Goal: Obtain resource: Download file/media

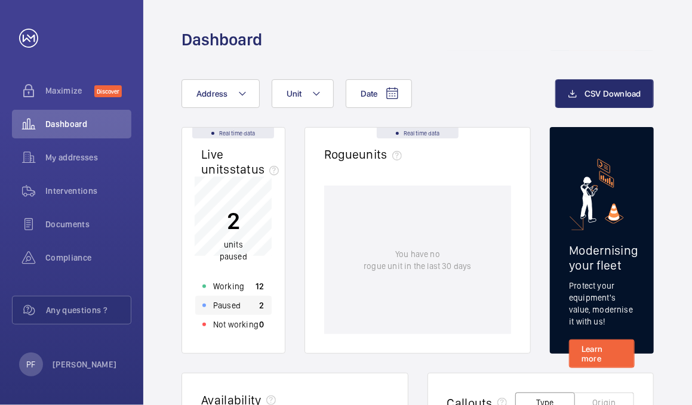
click at [237, 311] on p "Paused" at bounding box center [226, 306] width 27 height 12
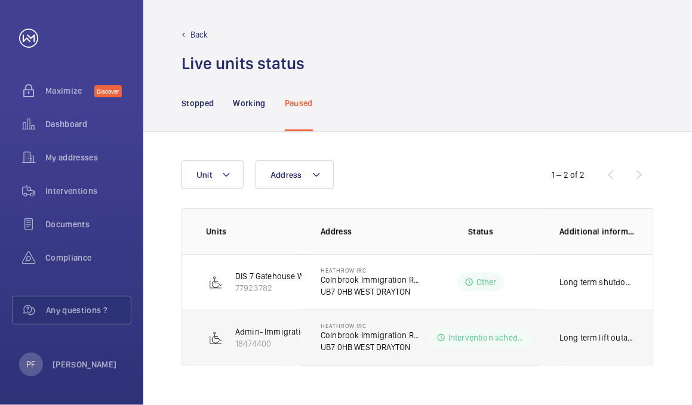
click at [482, 340] on p "Intervention scheduled" at bounding box center [486, 338] width 76 height 12
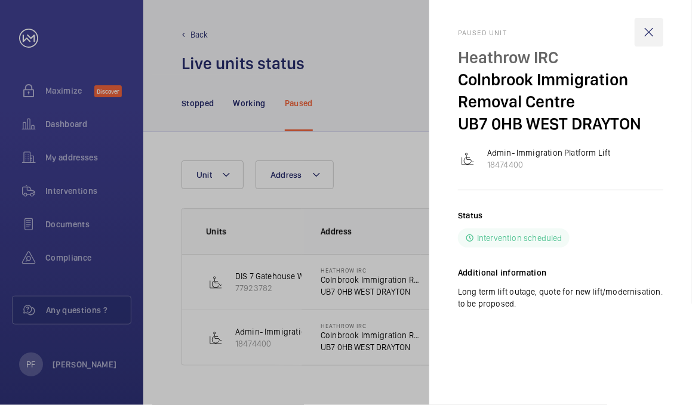
click at [651, 39] on wm-front-icon-button at bounding box center [649, 32] width 29 height 29
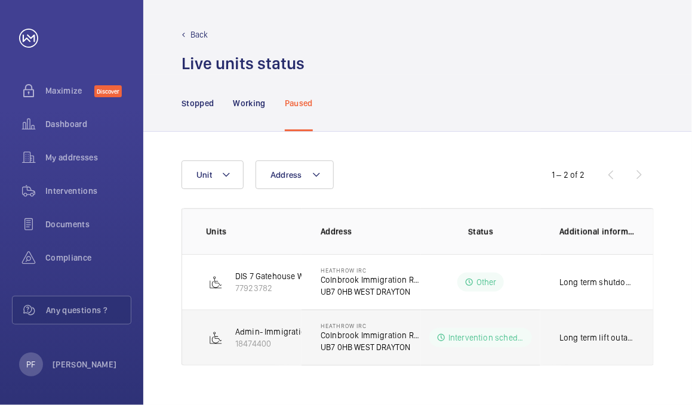
click at [569, 337] on p "Long term lift outage, quote for new lift/modernisation. to be proposed." at bounding box center [598, 338] width 76 height 12
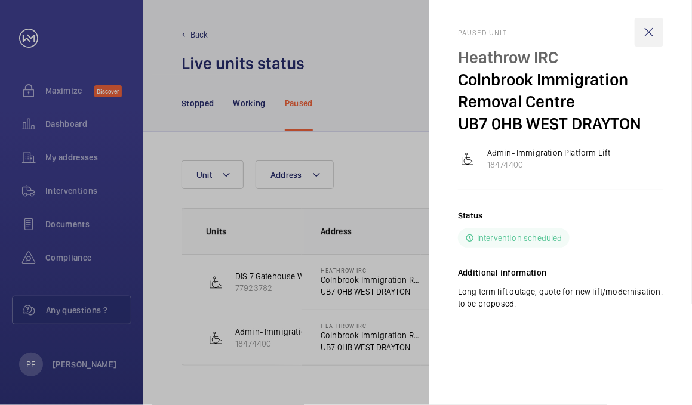
click at [643, 27] on wm-front-icon-button at bounding box center [649, 32] width 29 height 29
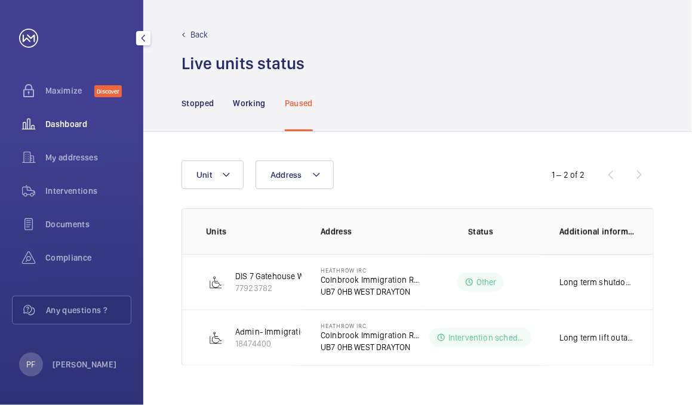
click at [51, 124] on span "Dashboard" at bounding box center [88, 124] width 86 height 12
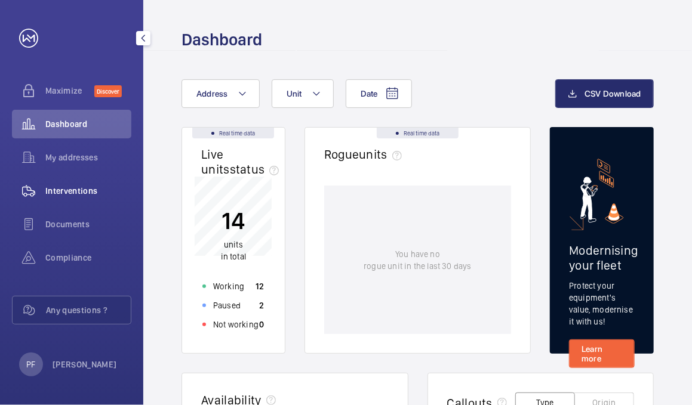
click at [76, 185] on span "Interventions" at bounding box center [88, 191] width 86 height 12
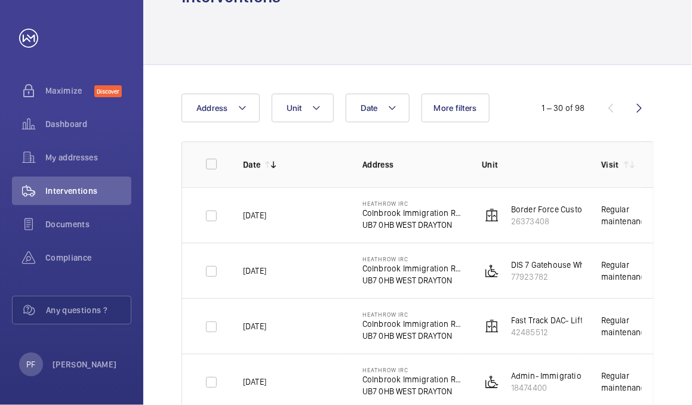
scroll to position [0, 30]
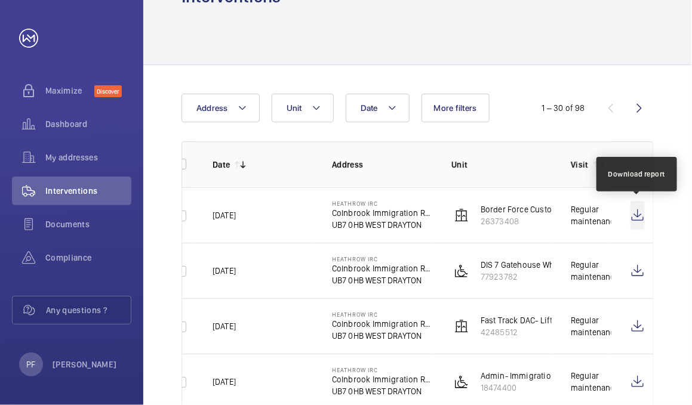
click at [631, 220] on wm-front-icon-button at bounding box center [638, 215] width 14 height 29
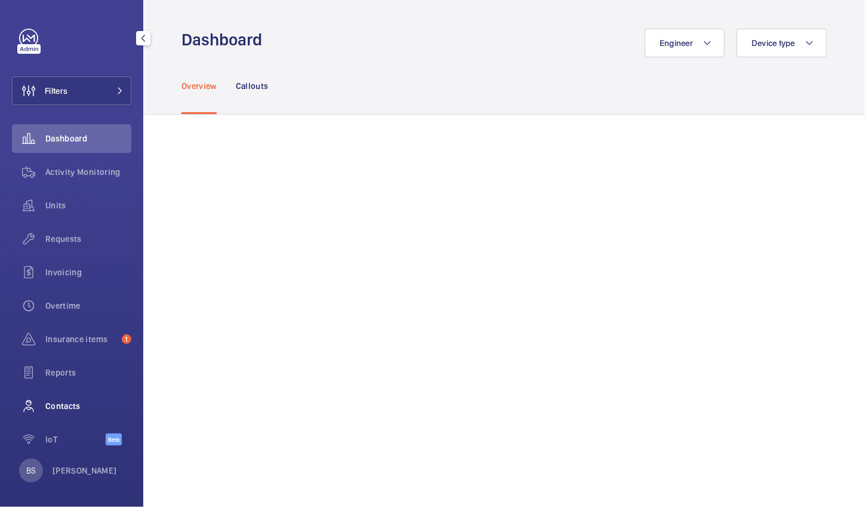
click at [69, 395] on div "Contacts" at bounding box center [71, 406] width 119 height 29
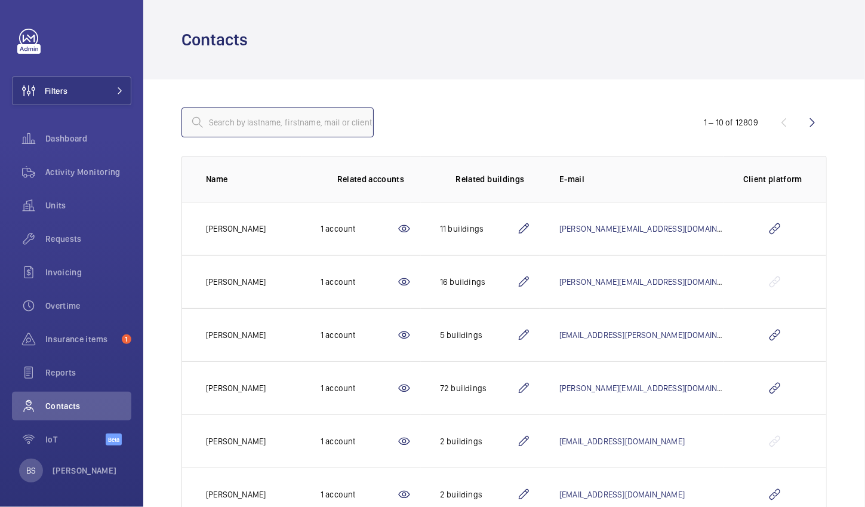
click at [228, 122] on input "text" at bounding box center [278, 122] width 192 height 30
click at [262, 112] on input "text" at bounding box center [278, 122] width 192 height 30
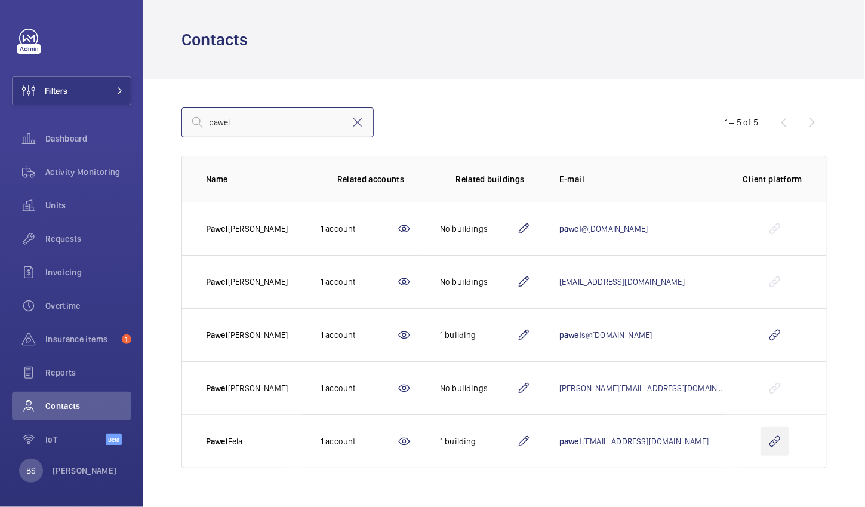
type input "pawel"
click at [779, 448] on wm-front-icon-button at bounding box center [775, 441] width 29 height 29
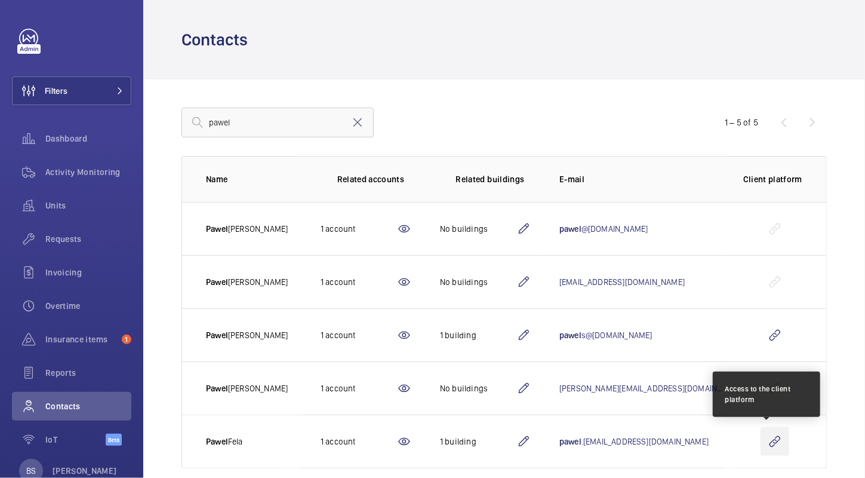
click at [770, 442] on wm-front-icon-button at bounding box center [775, 441] width 29 height 29
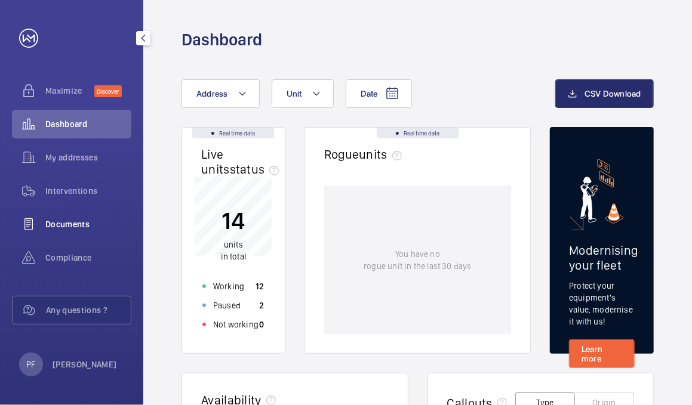
click at [34, 217] on wm-front-icon-button at bounding box center [28, 224] width 33 height 29
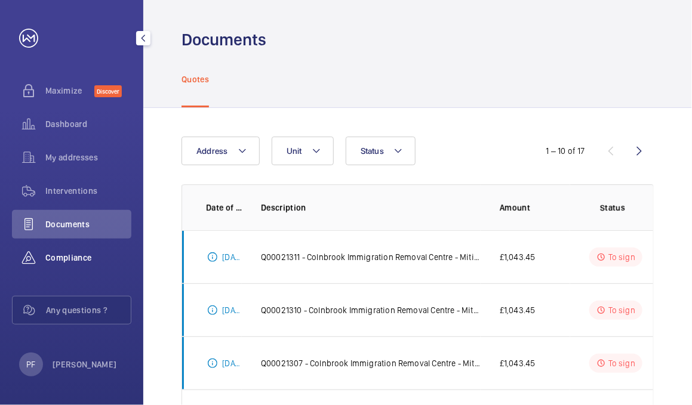
click at [49, 258] on span "Compliance" at bounding box center [88, 258] width 86 height 12
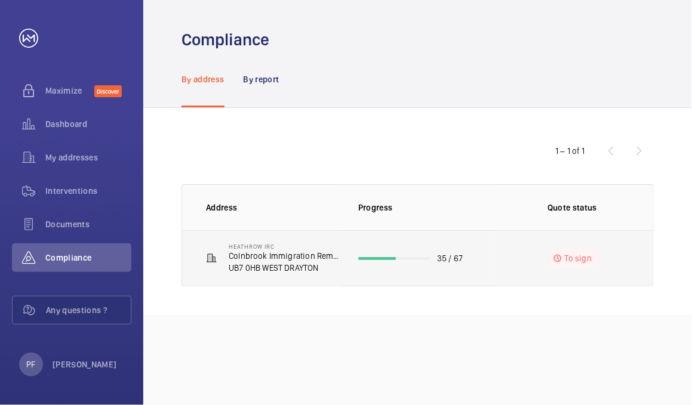
click at [378, 250] on td "35 / 67" at bounding box center [417, 258] width 157 height 56
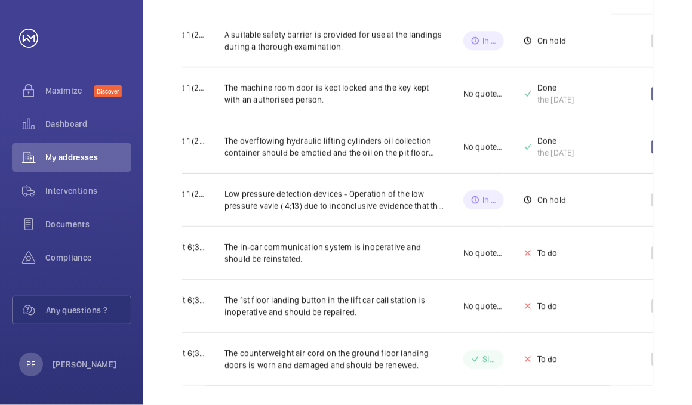
scroll to position [0, 82]
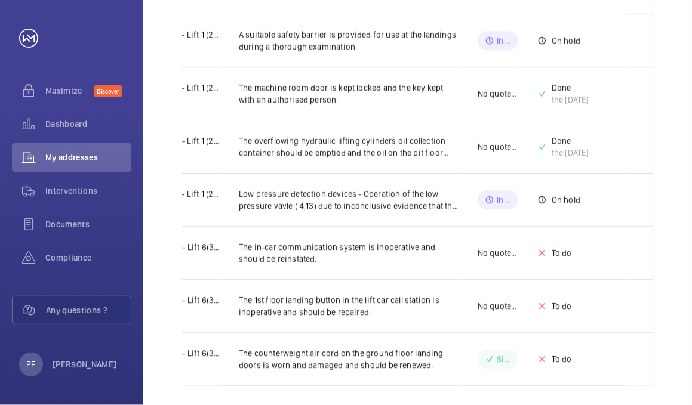
click at [509, 201] on td "In validation" at bounding box center [489, 199] width 60 height 53
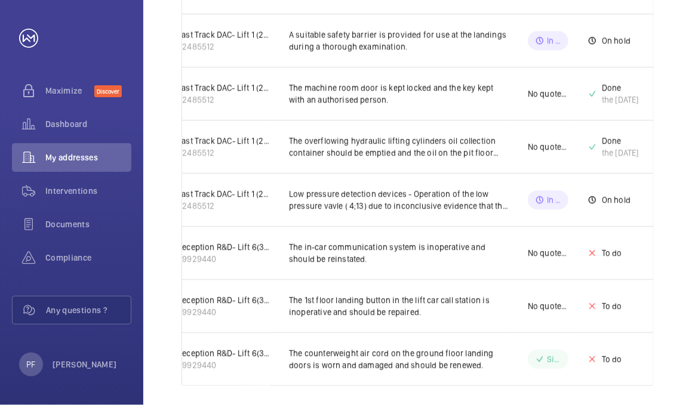
scroll to position [0, 0]
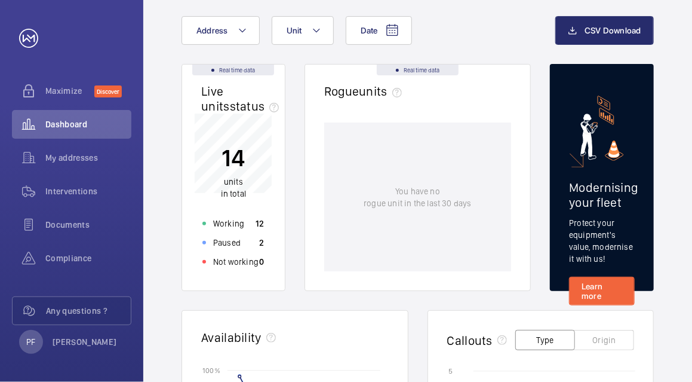
scroll to position [63, 0]
click at [228, 265] on p "Not working" at bounding box center [235, 262] width 45 height 12
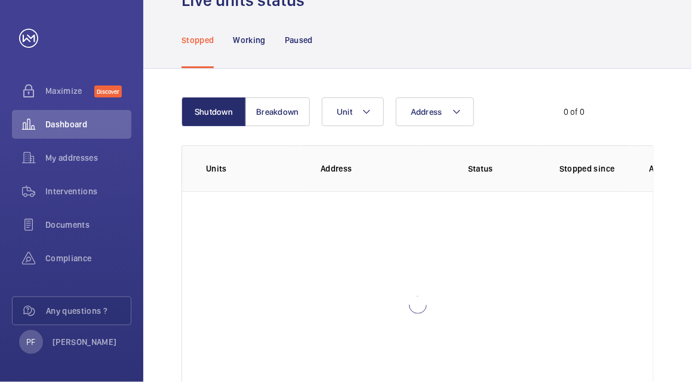
scroll to position [82, 0]
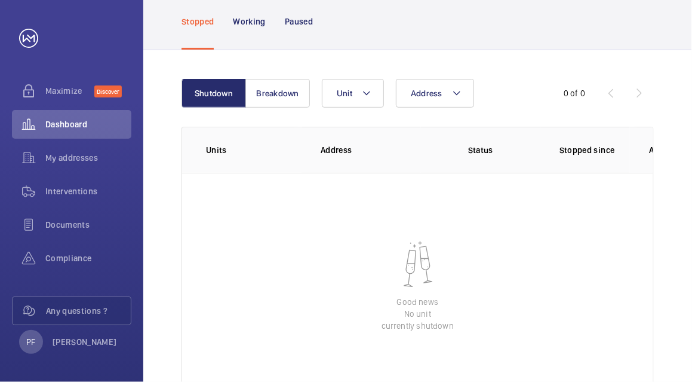
click at [343, 201] on wm-front-table-empty-state "Good news No unit currently shutdown" at bounding box center [417, 286] width 471 height 227
drag, startPoint x: 622, startPoint y: 170, endPoint x: 396, endPoint y: 158, distance: 226.0
click at [0, 0] on tr "Units Address Status Stopped since Additional information" at bounding box center [0, 0] width 0 height 0
click at [596, 185] on wm-front-table-empty-state "Good news No unit currently shutdown" at bounding box center [417, 286] width 471 height 227
click at [639, 159] on th "Additional information" at bounding box center [689, 150] width 119 height 46
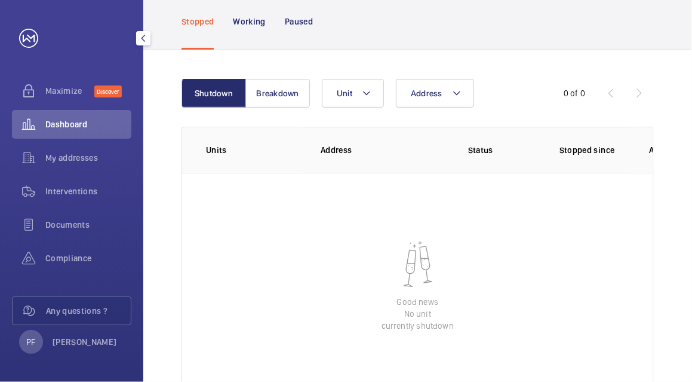
click at [35, 115] on wm-front-icon-button at bounding box center [28, 124] width 33 height 29
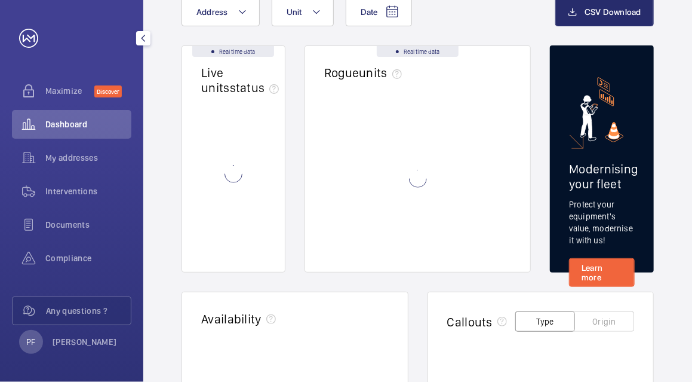
scroll to position [1, 0]
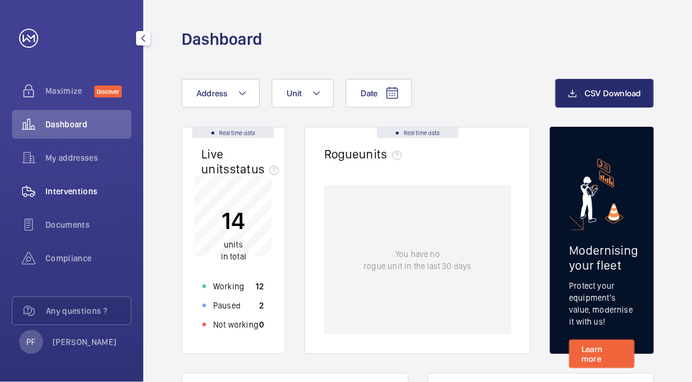
click at [66, 189] on span "Interventions" at bounding box center [88, 191] width 86 height 12
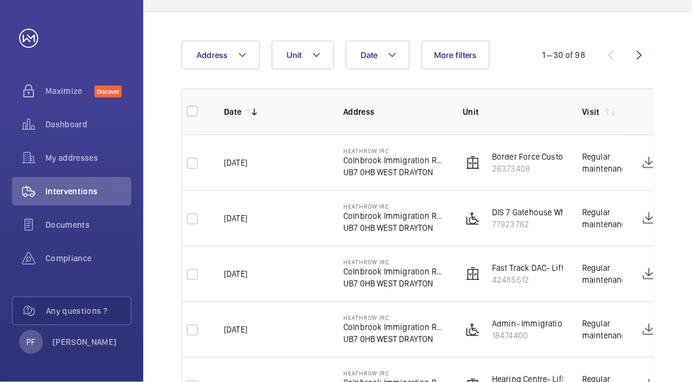
scroll to position [0, 30]
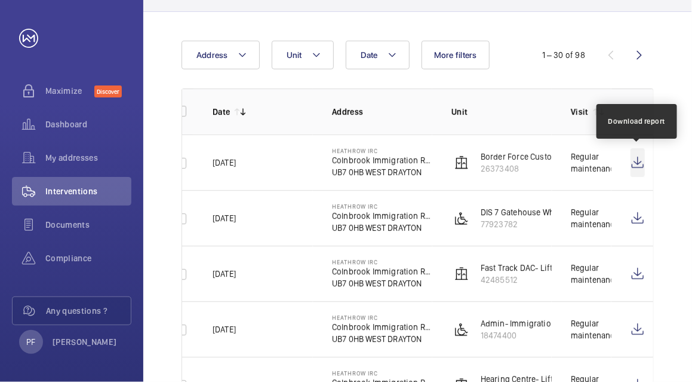
click at [634, 166] on wm-front-icon-button at bounding box center [638, 162] width 14 height 29
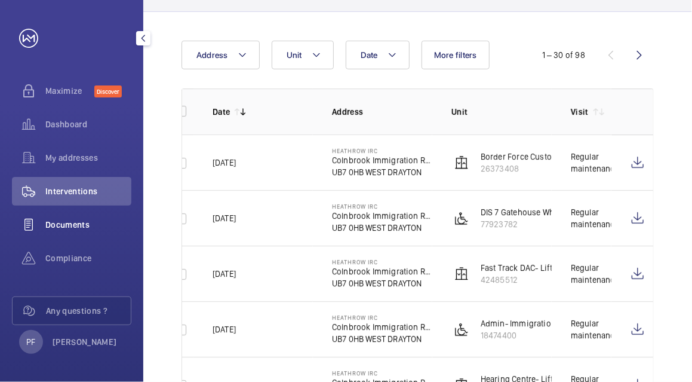
click at [74, 225] on span "Documents" at bounding box center [88, 225] width 86 height 12
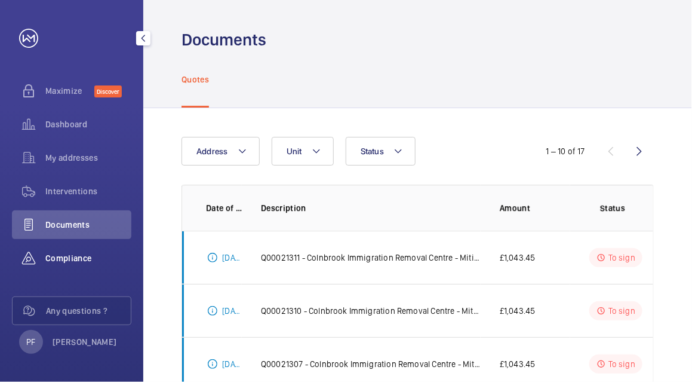
click at [73, 253] on span "Compliance" at bounding box center [88, 258] width 86 height 12
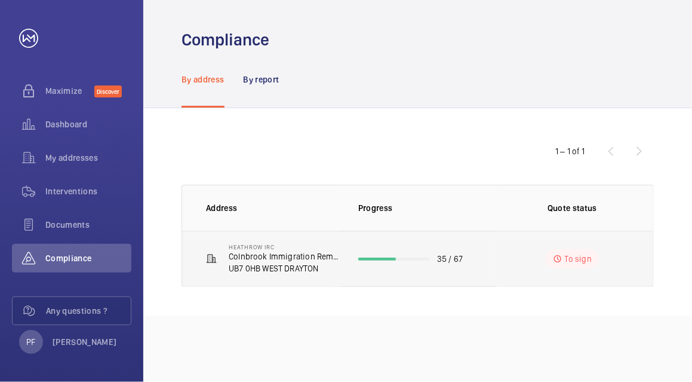
click at [405, 265] on td "35 / 67" at bounding box center [417, 258] width 157 height 56
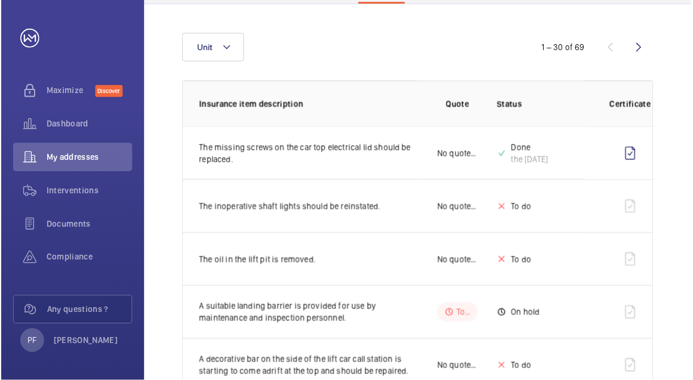
scroll to position [0, 149]
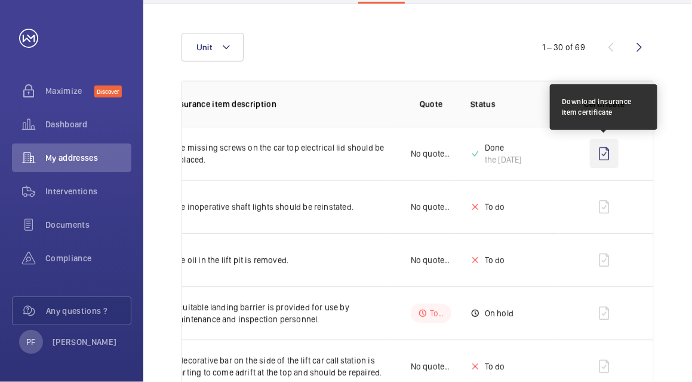
click at [600, 149] on wm-front-icon-button at bounding box center [604, 153] width 29 height 29
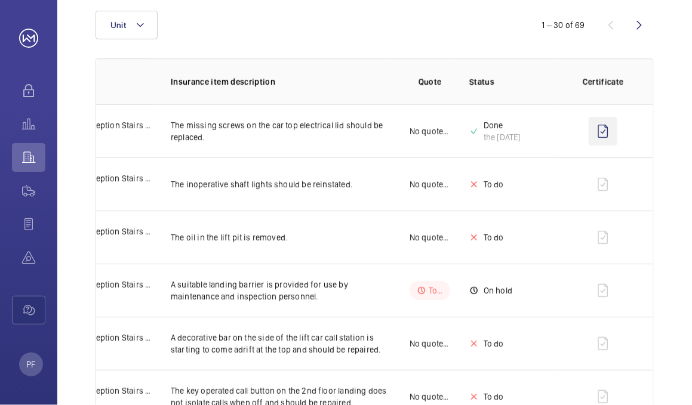
scroll to position [0, 63]
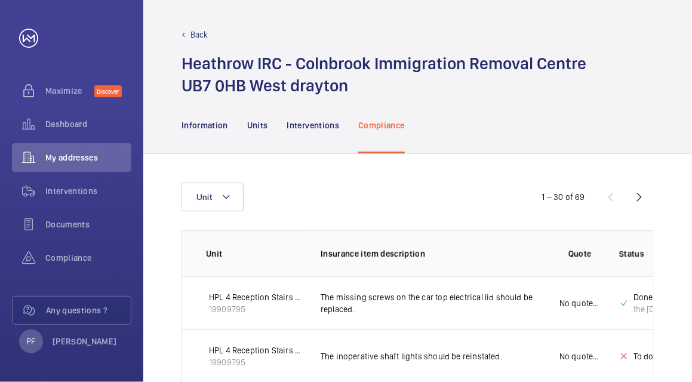
scroll to position [1485, 0]
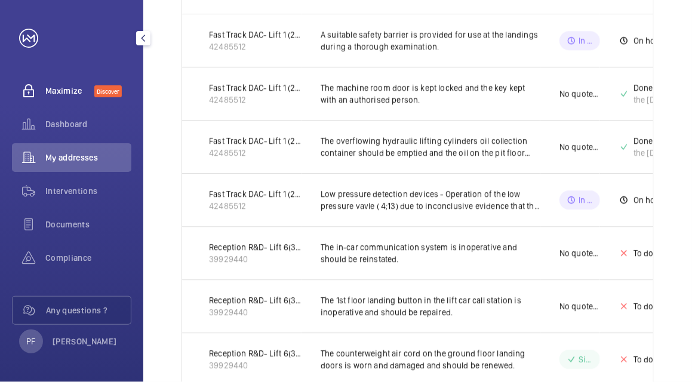
click at [47, 79] on div "Maximize Discover" at bounding box center [71, 90] width 119 height 29
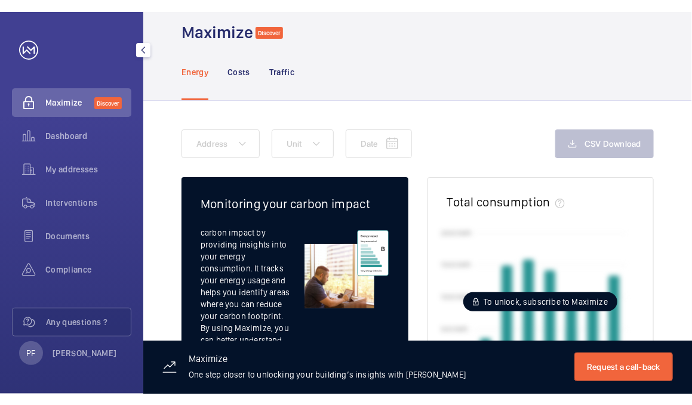
scroll to position [20, 0]
